Goal: Navigation & Orientation: Find specific page/section

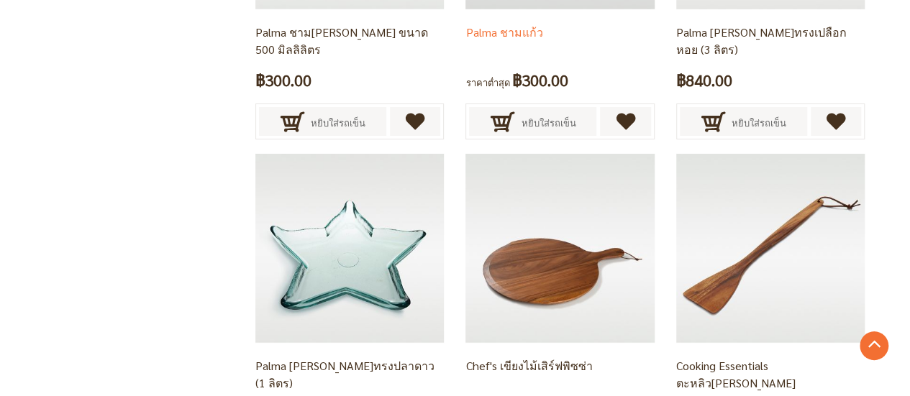
scroll to position [2590, 0]
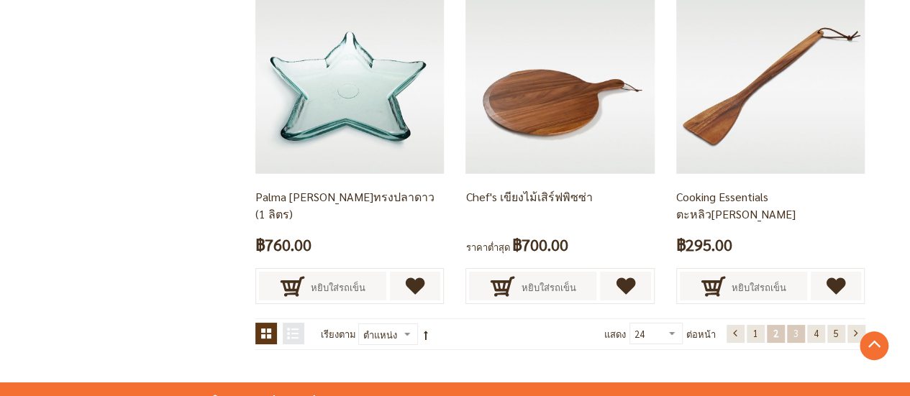
click at [800, 331] on link "หน้า 3" at bounding box center [796, 334] width 18 height 18
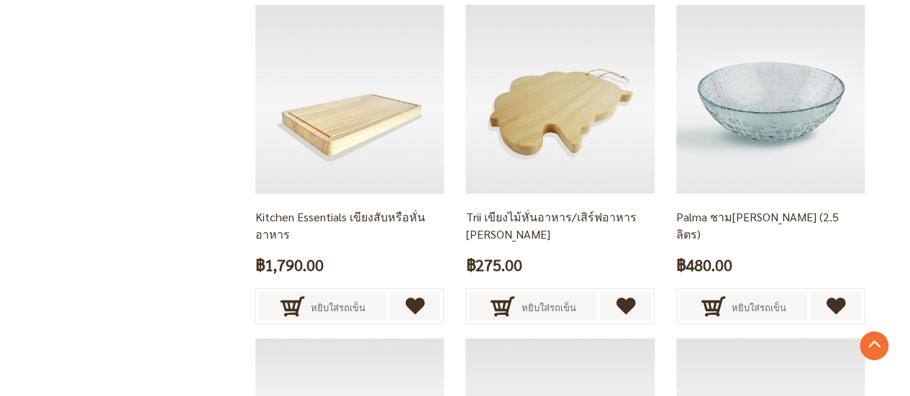
scroll to position [1871, 0]
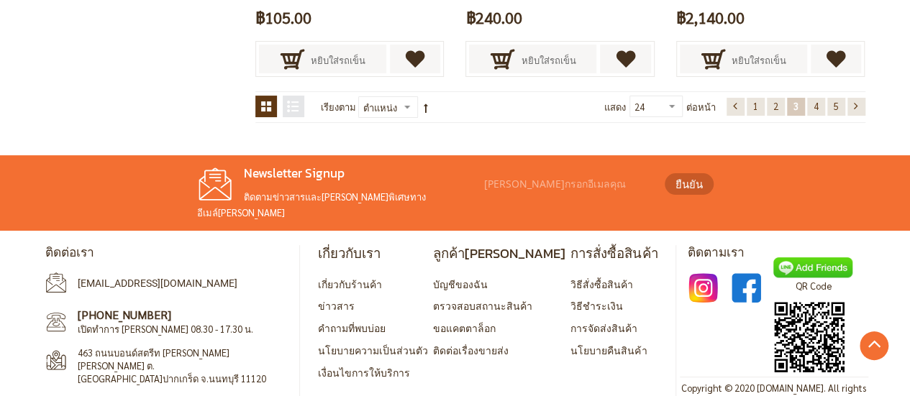
scroll to position [2619, 0]
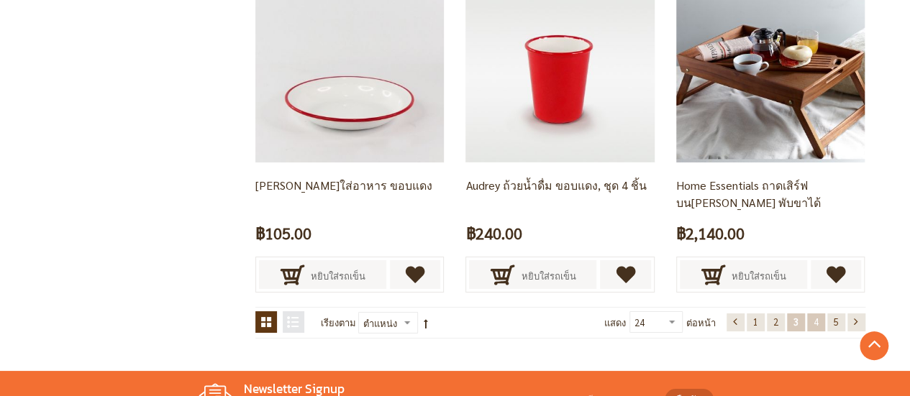
click at [808, 314] on link "หน้า 4" at bounding box center [816, 323] width 18 height 18
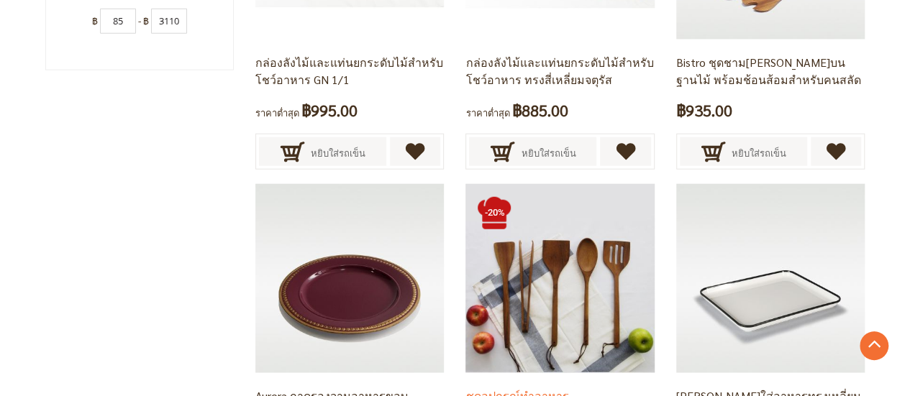
scroll to position [1899, 0]
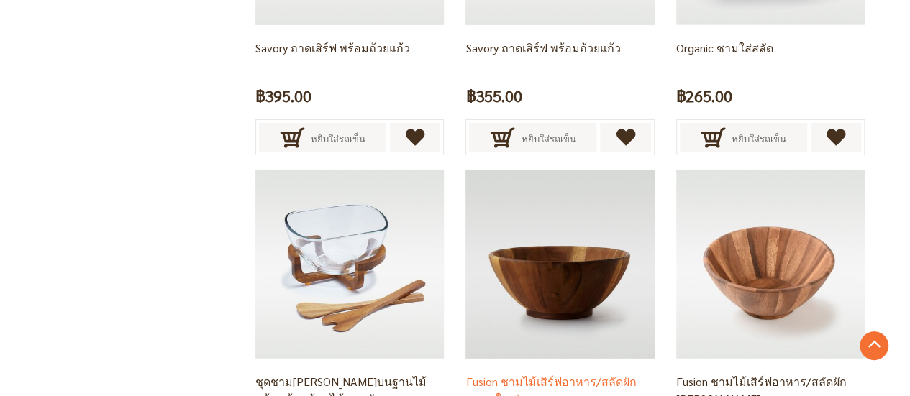
scroll to position [2590, 0]
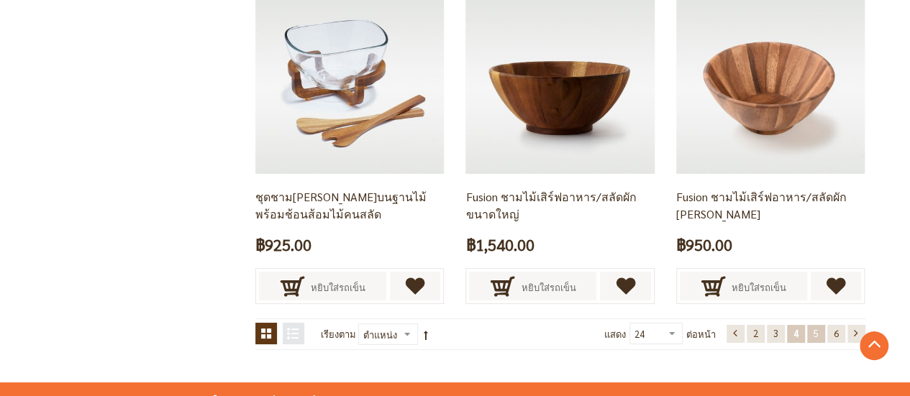
click at [821, 337] on link "หน้า 5" at bounding box center [816, 334] width 18 height 18
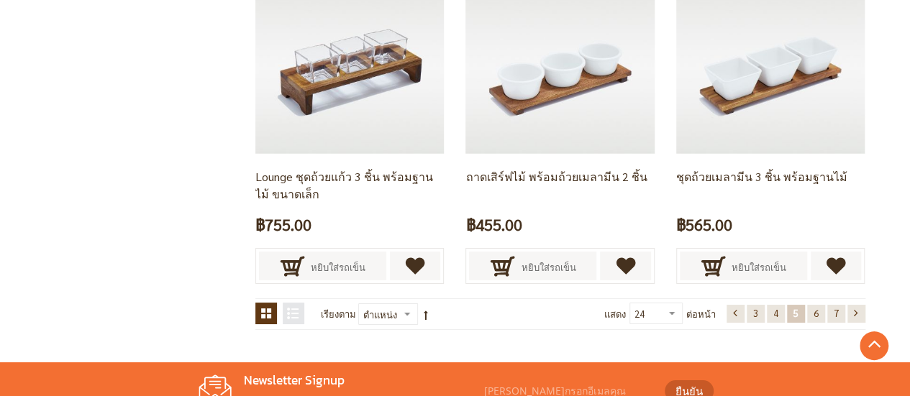
scroll to position [2734, 0]
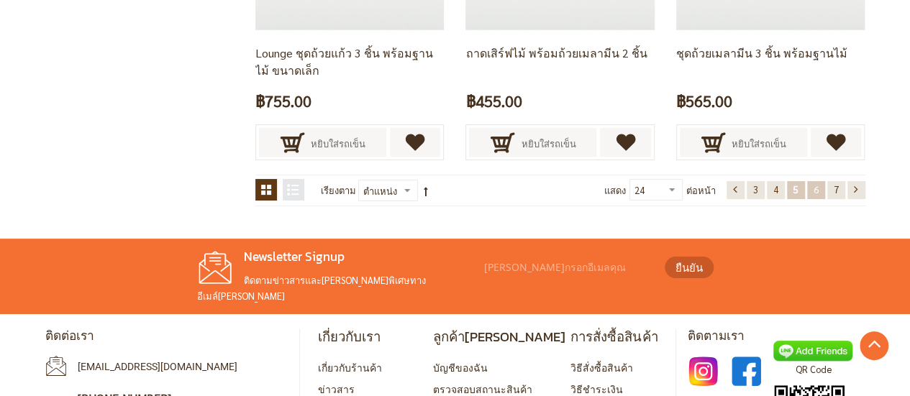
click at [817, 191] on span "6" at bounding box center [816, 189] width 5 height 12
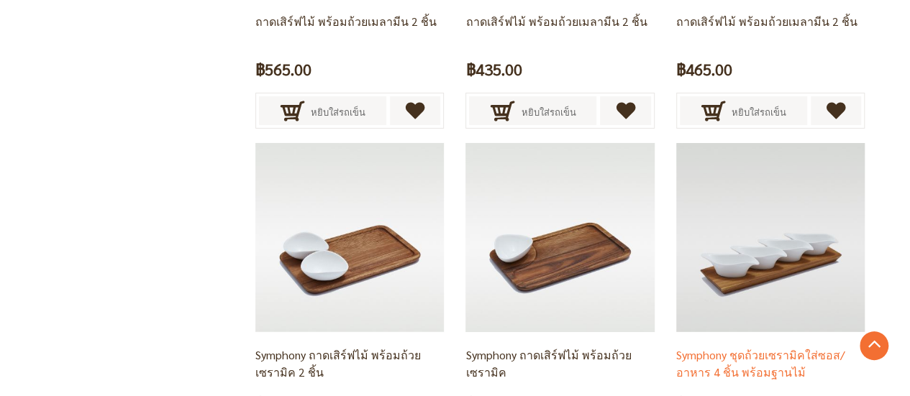
scroll to position [2570, 0]
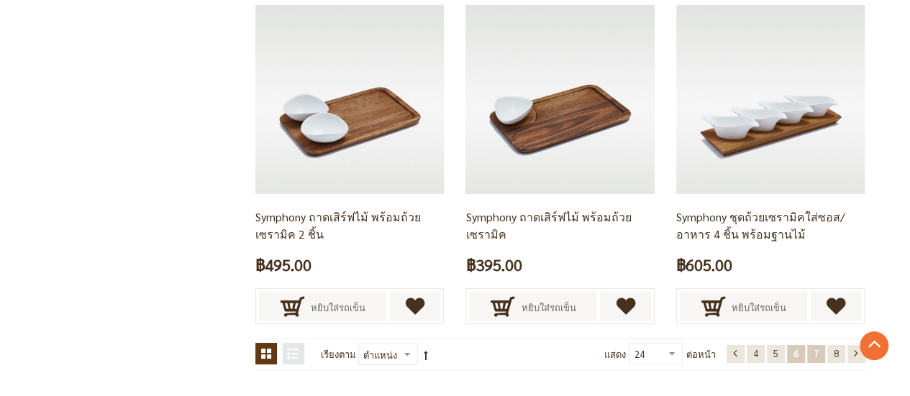
click at [814, 351] on span "7" at bounding box center [816, 354] width 5 height 12
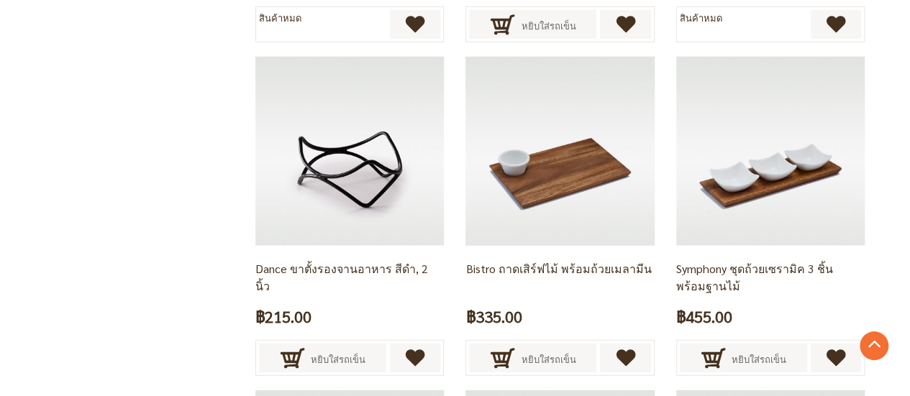
scroll to position [1994, 0]
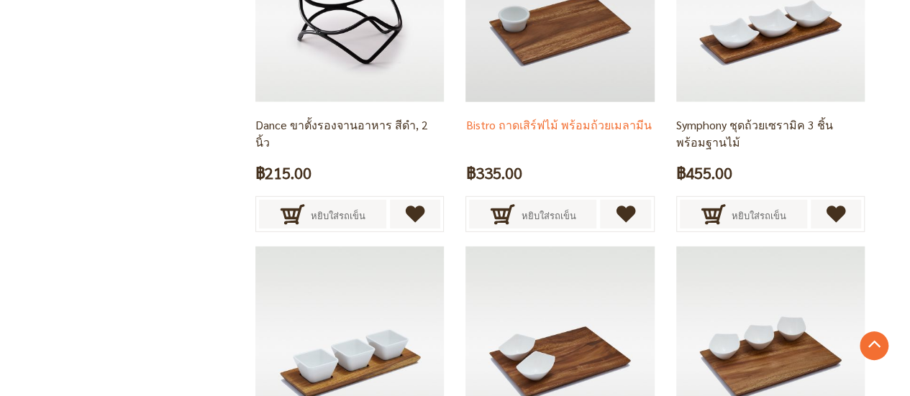
drag, startPoint x: 628, startPoint y: 125, endPoint x: 607, endPoint y: 149, distance: 31.6
click at [607, 149] on div "Bistro ถาดเสิร์ฟไม้ พร้อมถ้วยเมลามีน ฿335.00 หยิบใส่รถเข็น" at bounding box center [560, 169] width 189 height 135
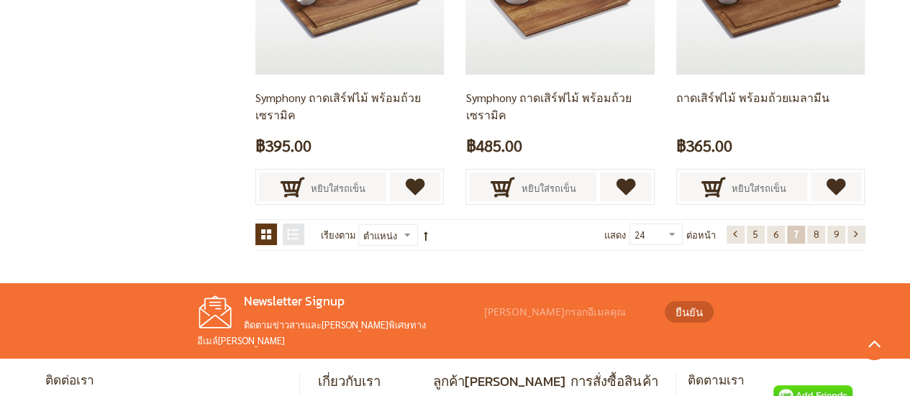
scroll to position [2786, 0]
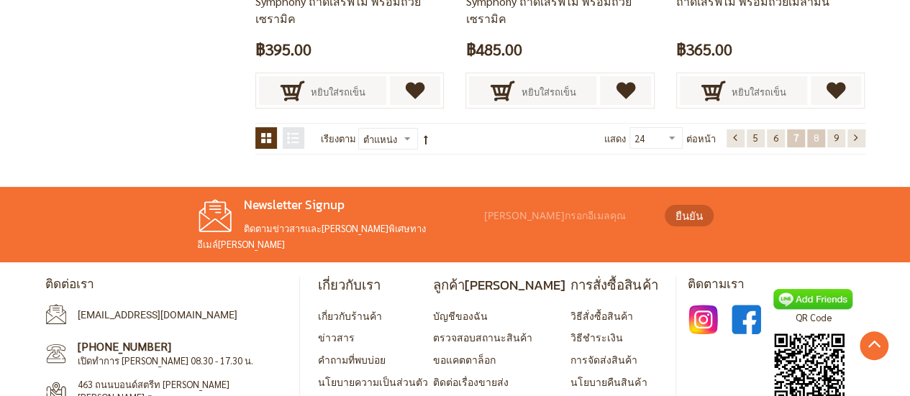
click at [814, 137] on span "8" at bounding box center [816, 138] width 5 height 12
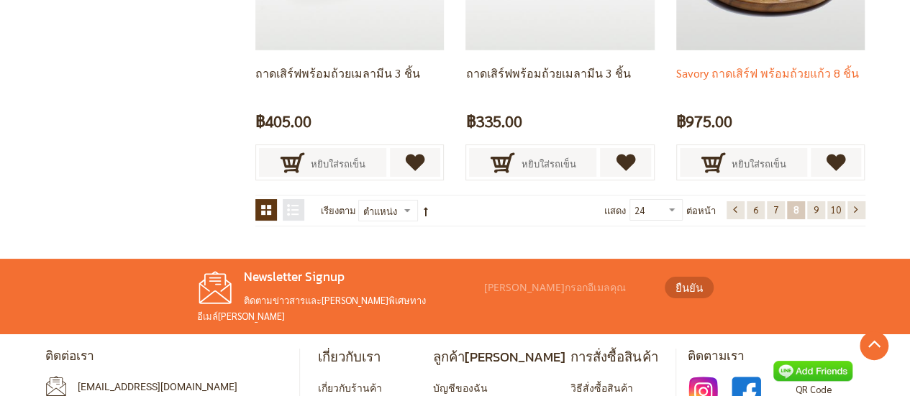
scroll to position [2714, 0]
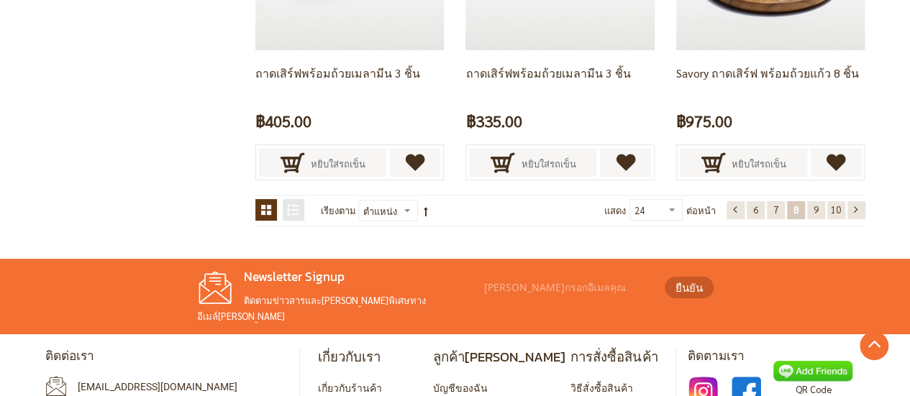
click at [816, 214] on div "แสดง 24 36 48 ทั้งหมด ต่อหน้า [PERSON_NAME] ก่อน[PERSON_NAME] 6 7" at bounding box center [734, 210] width 261 height 23
click at [816, 205] on span "9" at bounding box center [816, 210] width 5 height 12
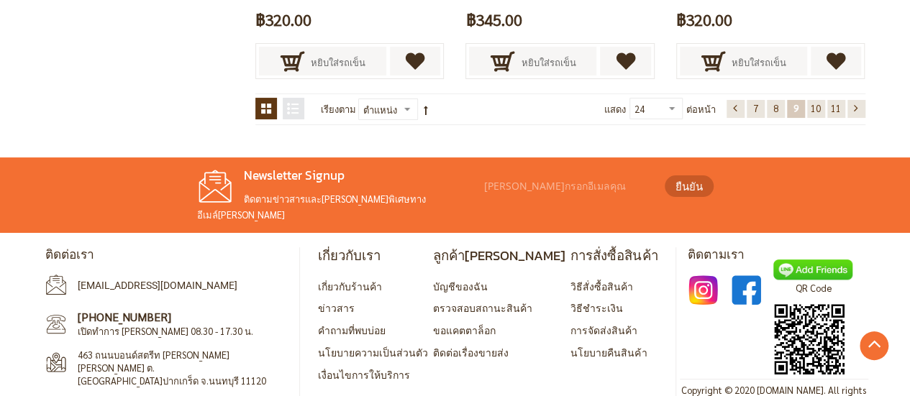
scroll to position [2835, 0]
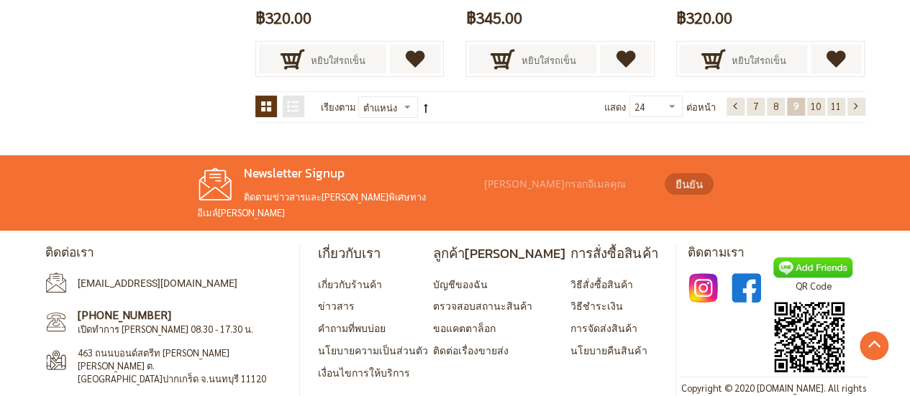
click at [815, 98] on link "หน้า 10" at bounding box center [816, 107] width 18 height 18
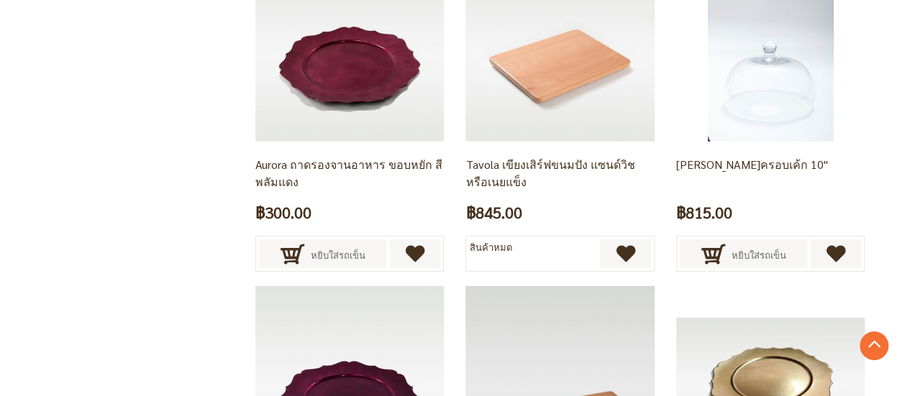
scroll to position [2642, 0]
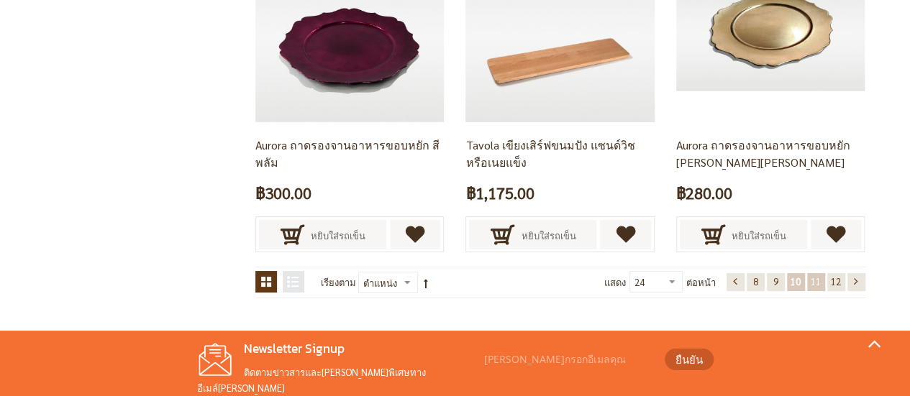
click at [814, 283] on link "หน้า 11" at bounding box center [816, 282] width 18 height 18
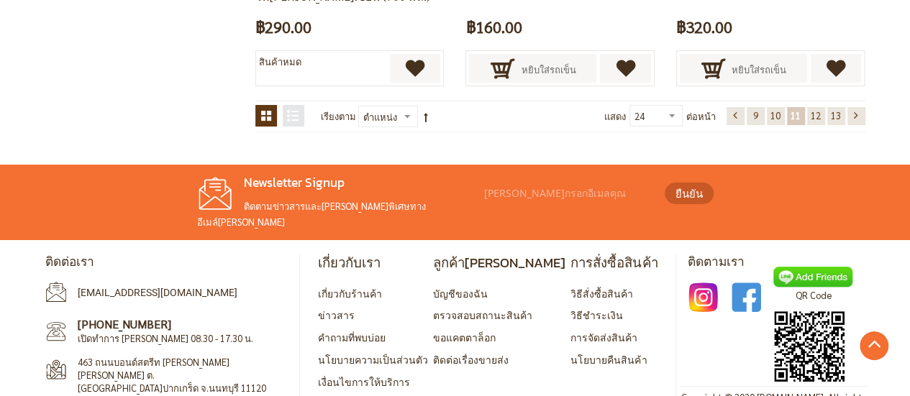
scroll to position [2835, 0]
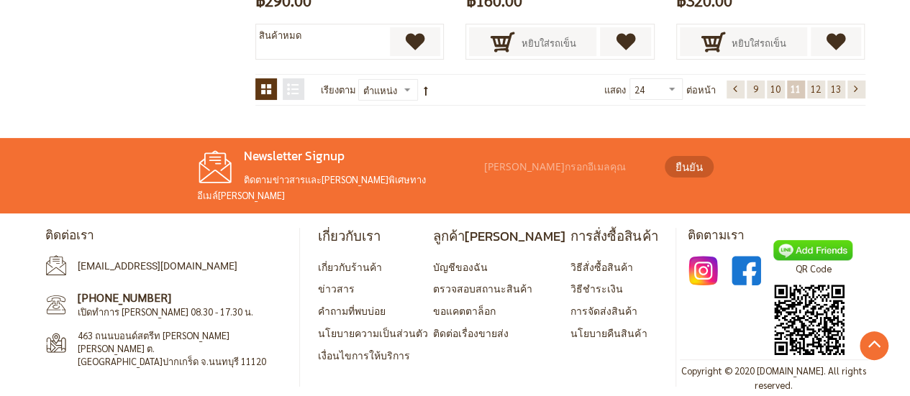
click at [819, 83] on span "12" at bounding box center [816, 89] width 10 height 12
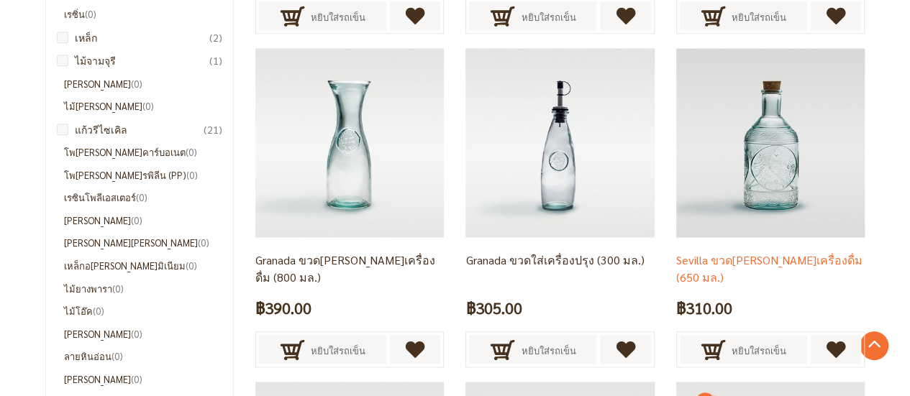
scroll to position [1059, 0]
